Goal: Find specific page/section: Find specific page/section

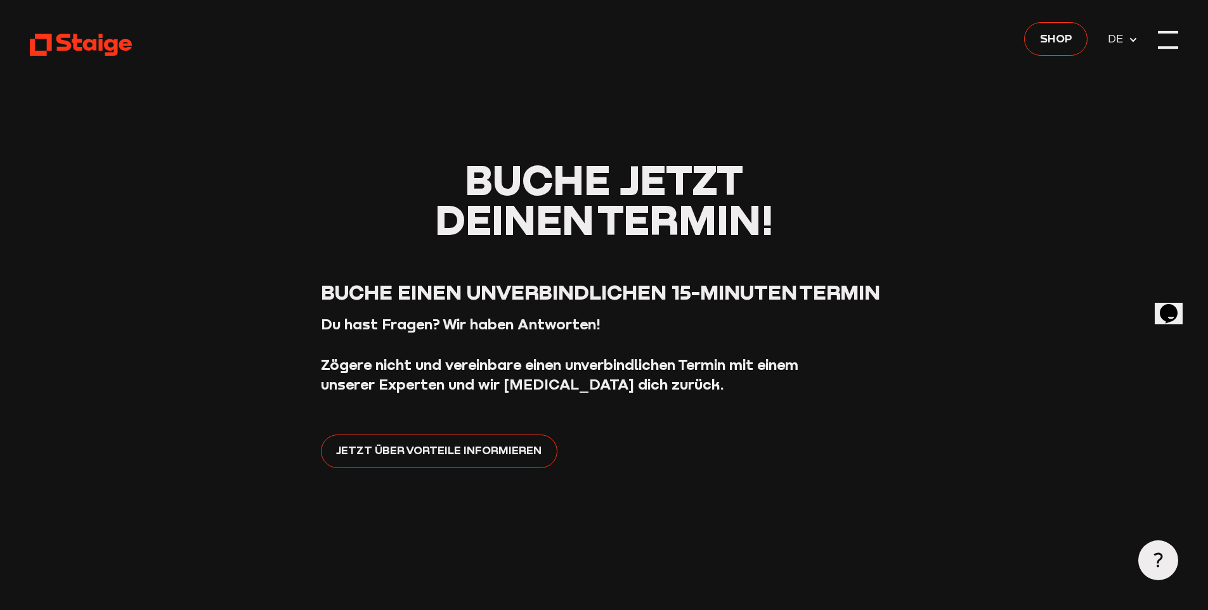
click at [1173, 44] on div at bounding box center [1168, 40] width 20 height 20
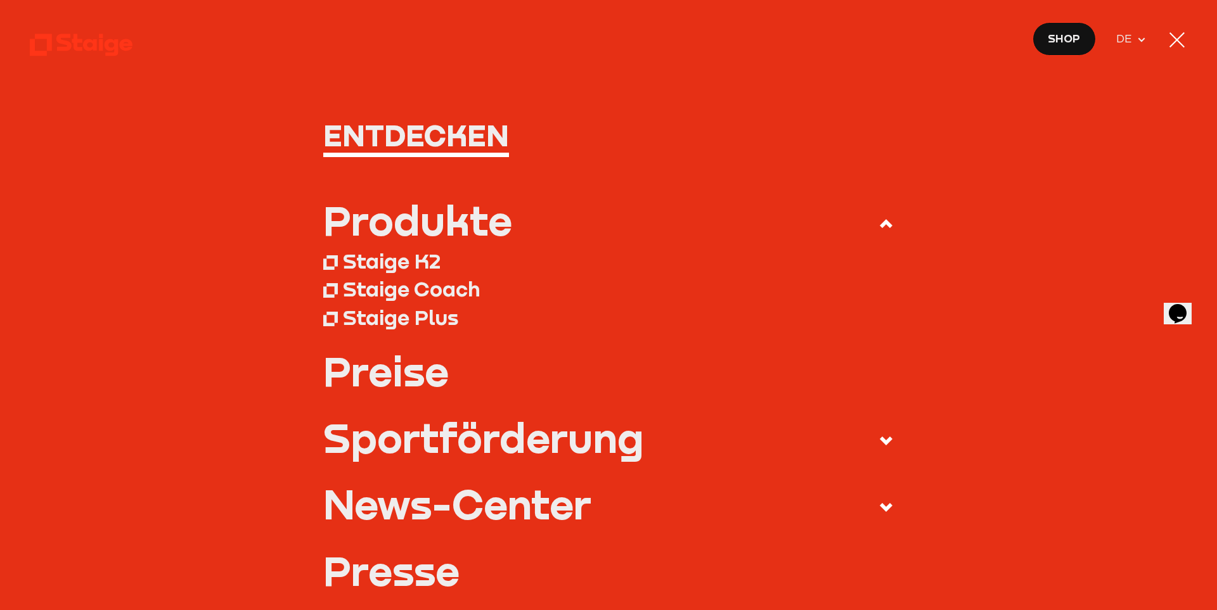
click at [436, 287] on div "Staige Coach" at bounding box center [411, 288] width 137 height 25
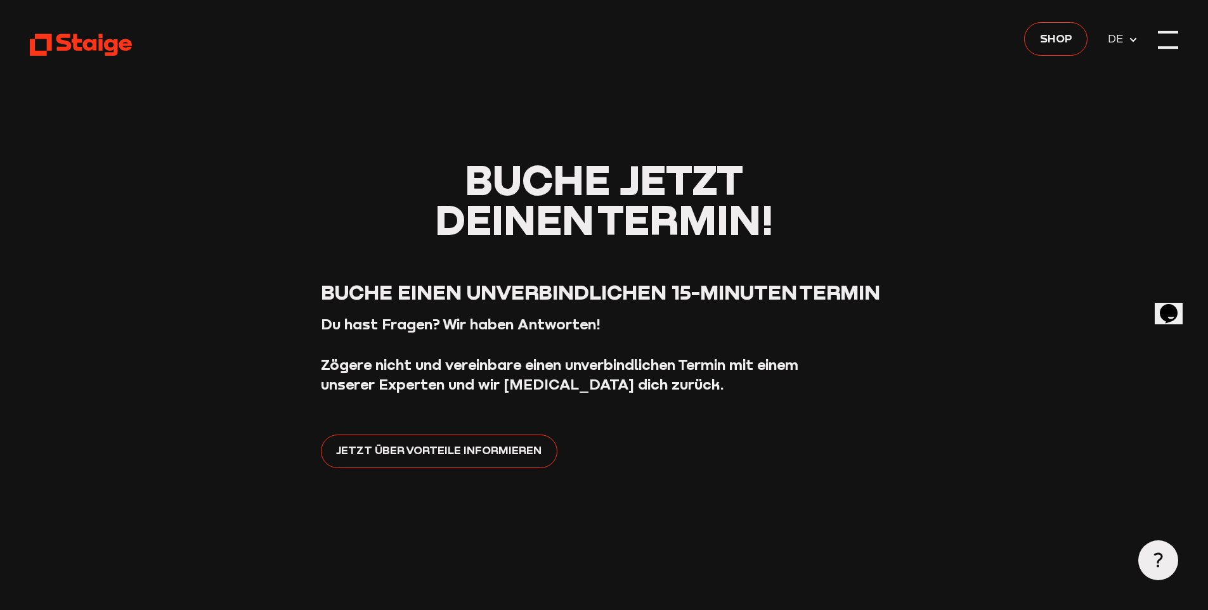
click at [1171, 42] on div at bounding box center [1168, 40] width 20 height 20
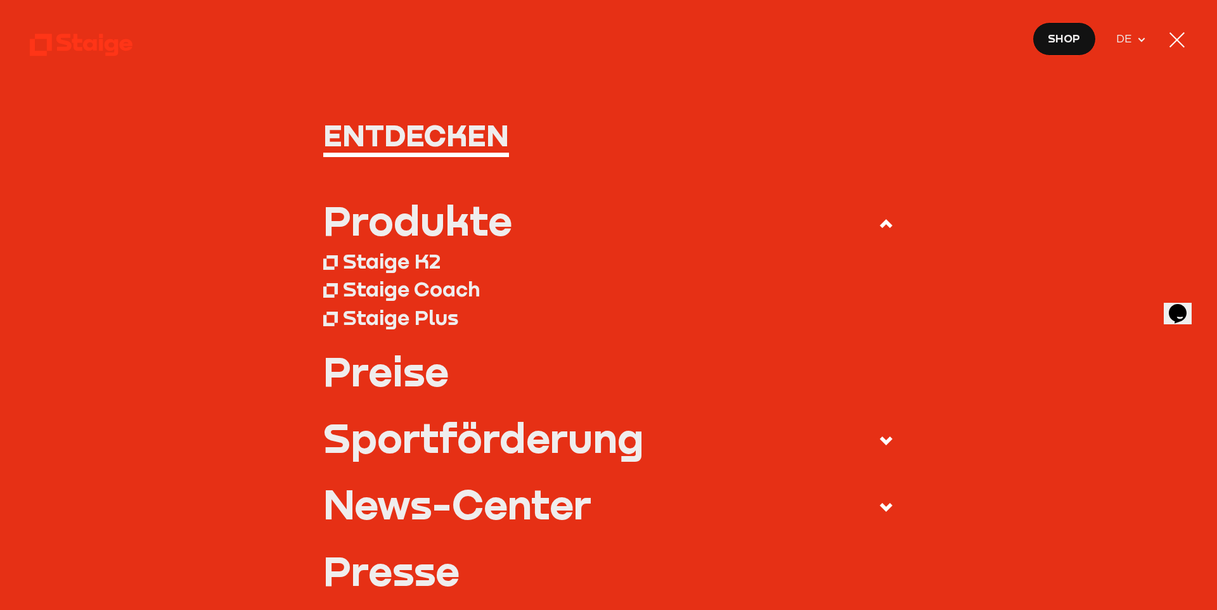
click at [387, 442] on div "Sportförderung" at bounding box center [483, 438] width 321 height 40
click at [0, 0] on input "Sportförderung" at bounding box center [0, 0] width 0 height 0
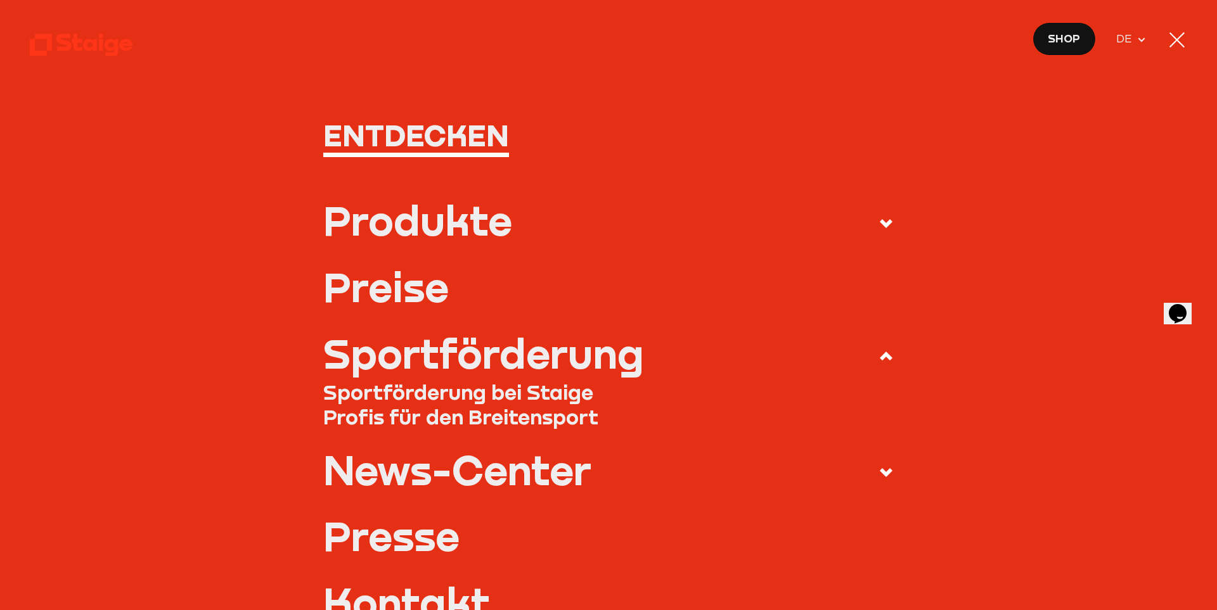
click at [401, 392] on link "Sportförderung bei Staige" at bounding box center [608, 392] width 571 height 25
